Goal: Submit feedback/report problem

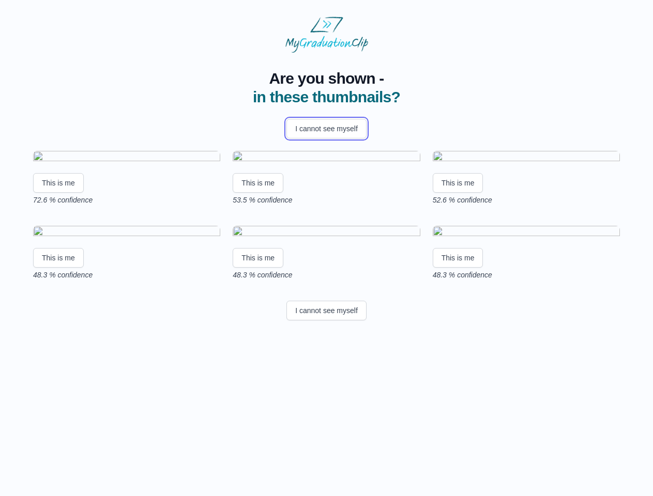
click at [326, 129] on button "I cannot see myself" at bounding box center [326, 129] width 80 height 20
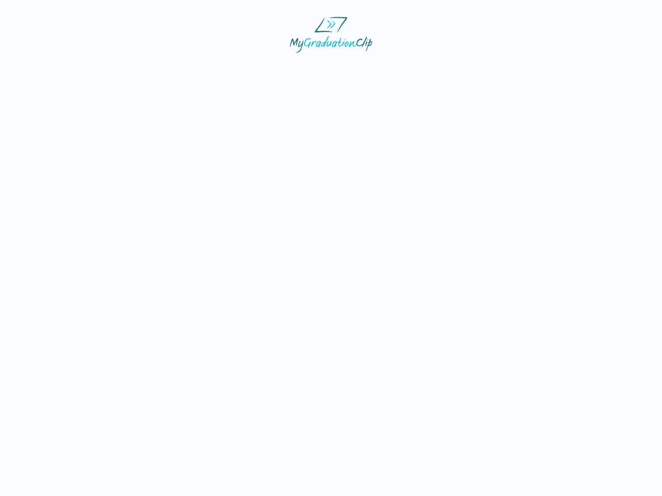
click at [58, 69] on html at bounding box center [331, 34] width 662 height 69
click at [260, 69] on html at bounding box center [331, 34] width 662 height 69
click at [461, 69] on html at bounding box center [331, 34] width 662 height 69
click at [58, 69] on html at bounding box center [331, 34] width 662 height 69
click at [260, 69] on html at bounding box center [331, 34] width 662 height 69
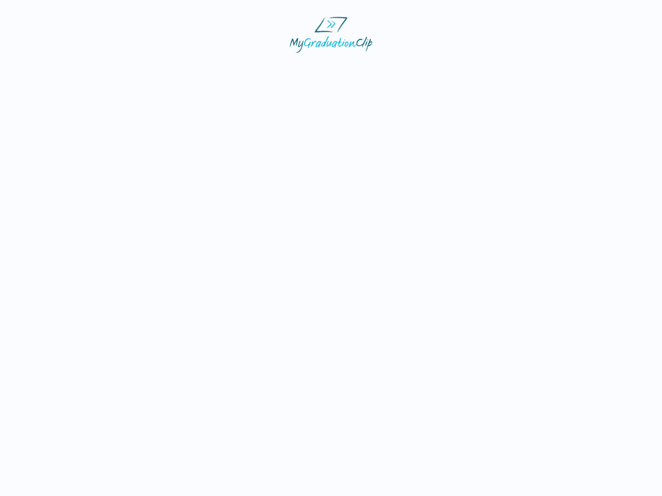
click at [461, 69] on html at bounding box center [331, 34] width 662 height 69
click at [326, 69] on html at bounding box center [331, 34] width 662 height 69
